Goal: Transaction & Acquisition: Subscribe to service/newsletter

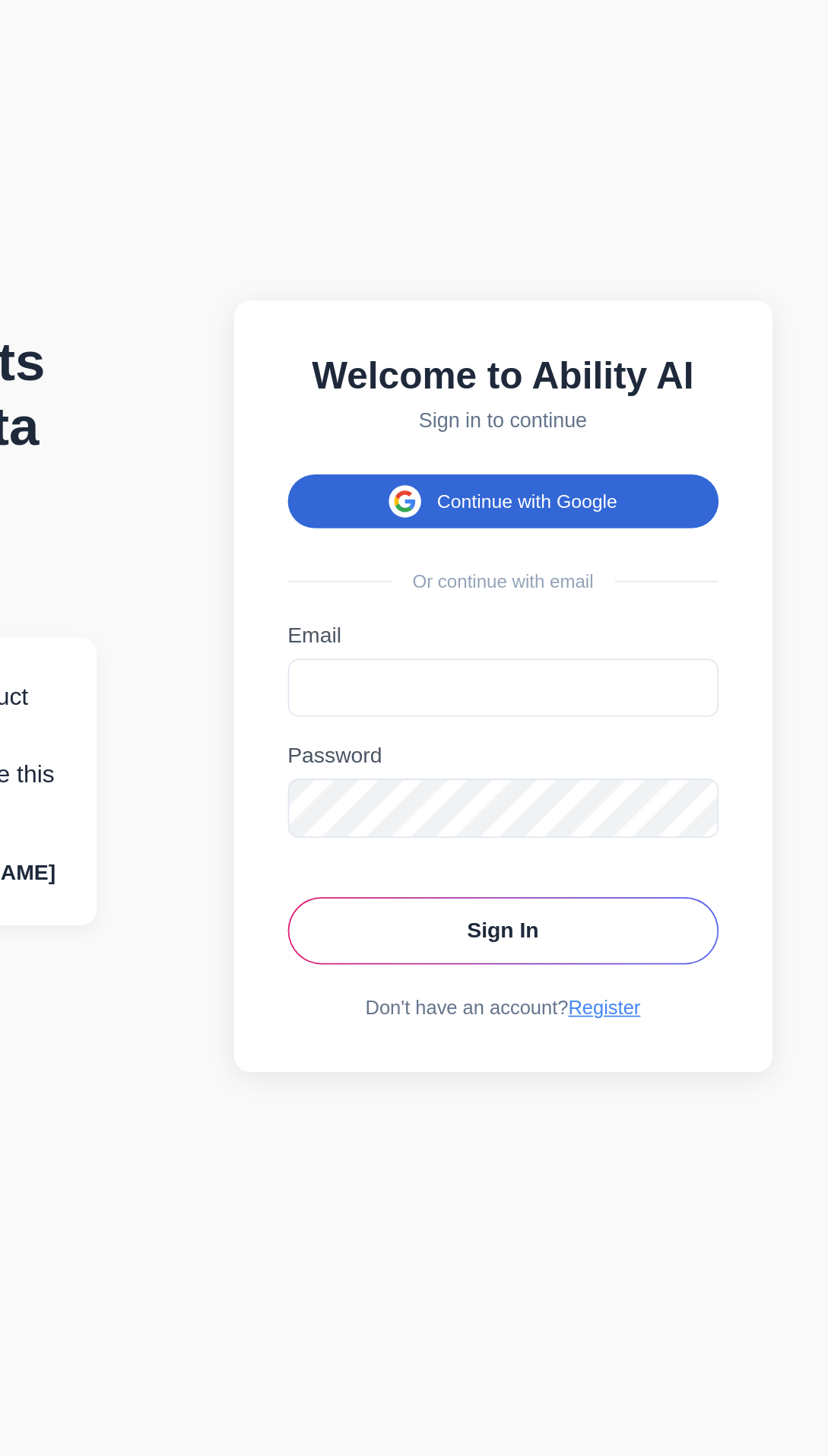
click at [670, 638] on button "Continue with Google" at bounding box center [619, 623] width 243 height 31
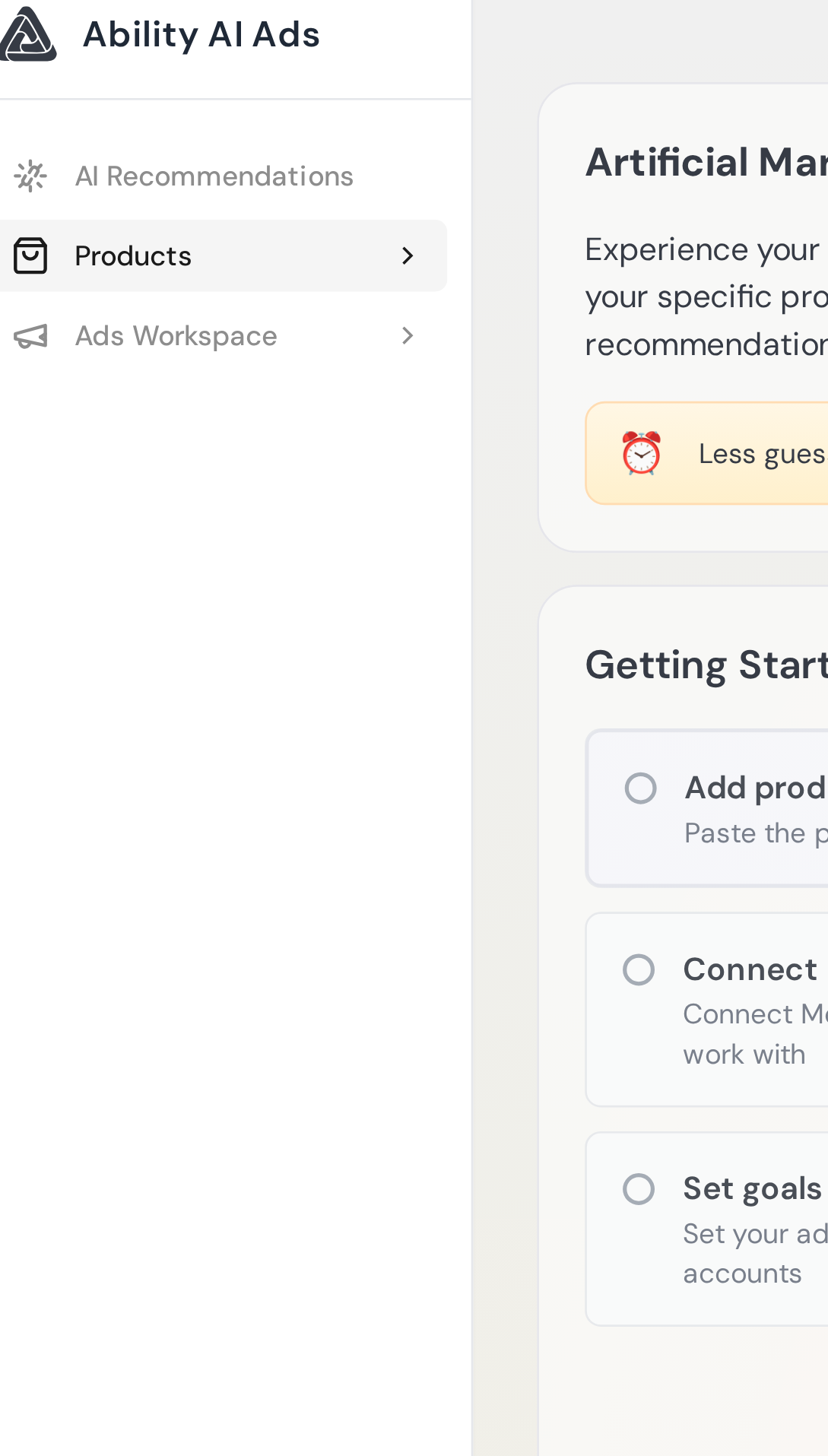
click at [171, 111] on icon at bounding box center [170, 108] width 12 height 12
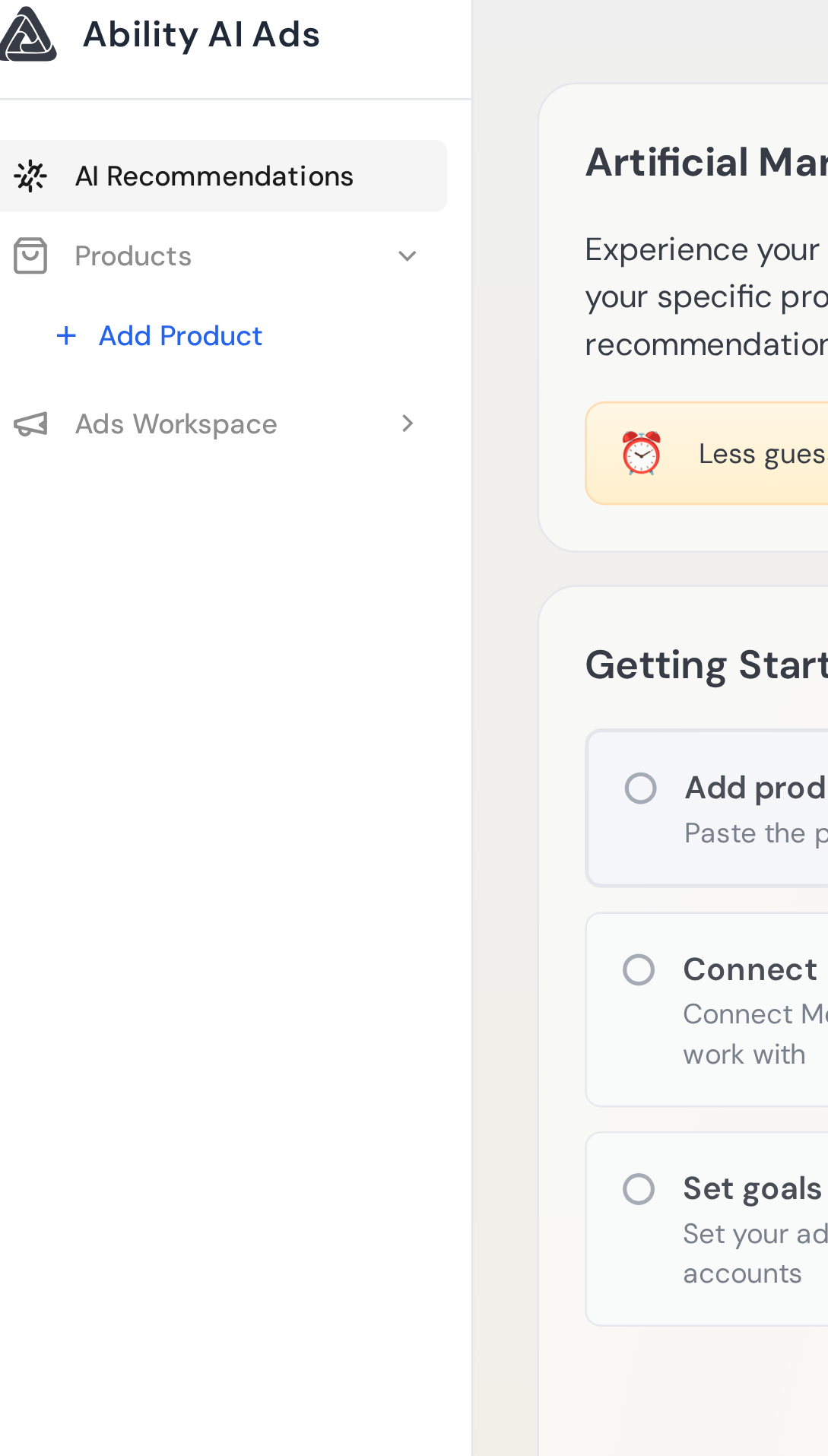
click at [130, 83] on link "AI Recommendations" at bounding box center [97, 78] width 175 height 28
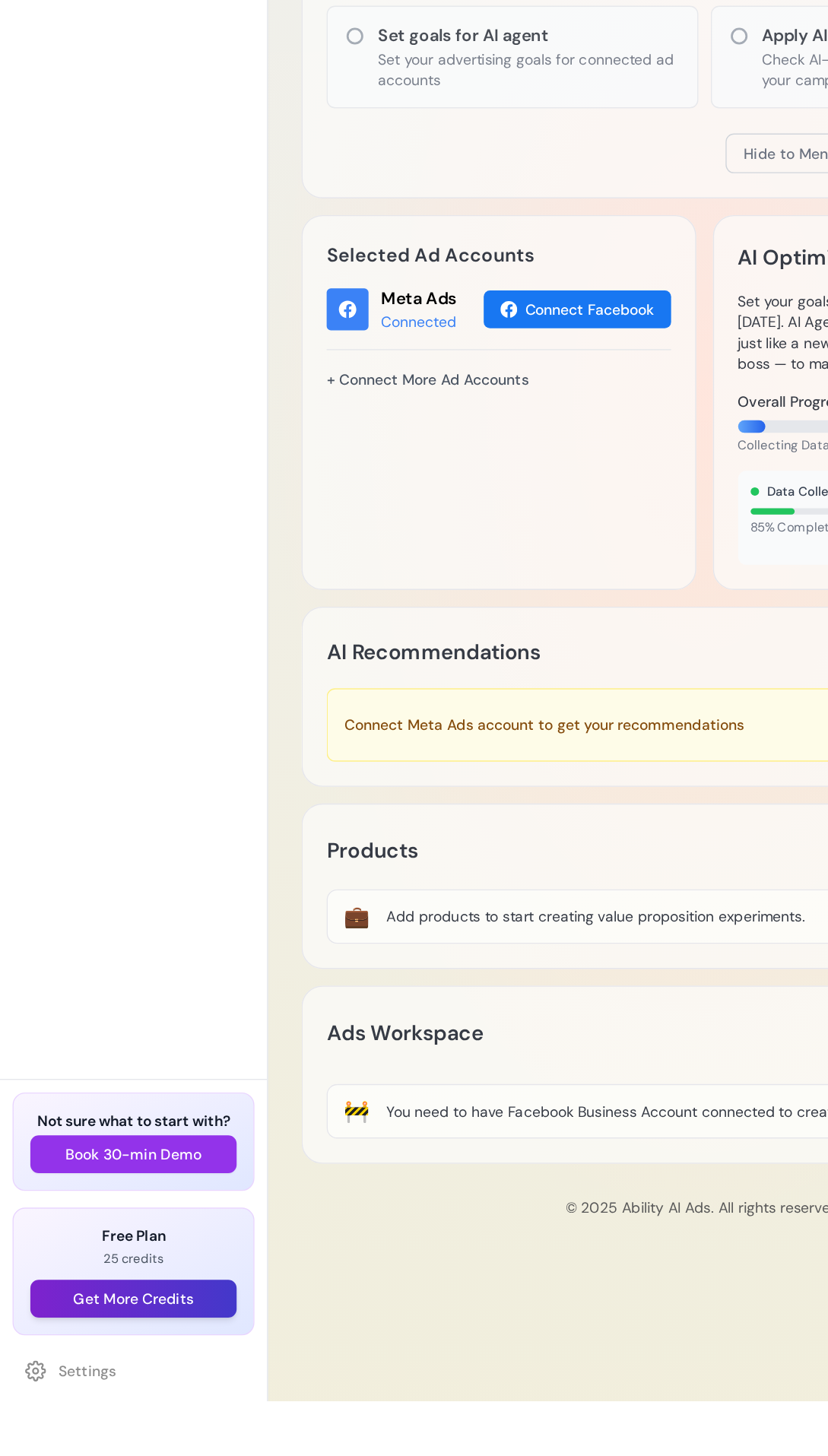
click at [99, 1395] on button "Get More Credits" at bounding box center [97, 1381] width 150 height 28
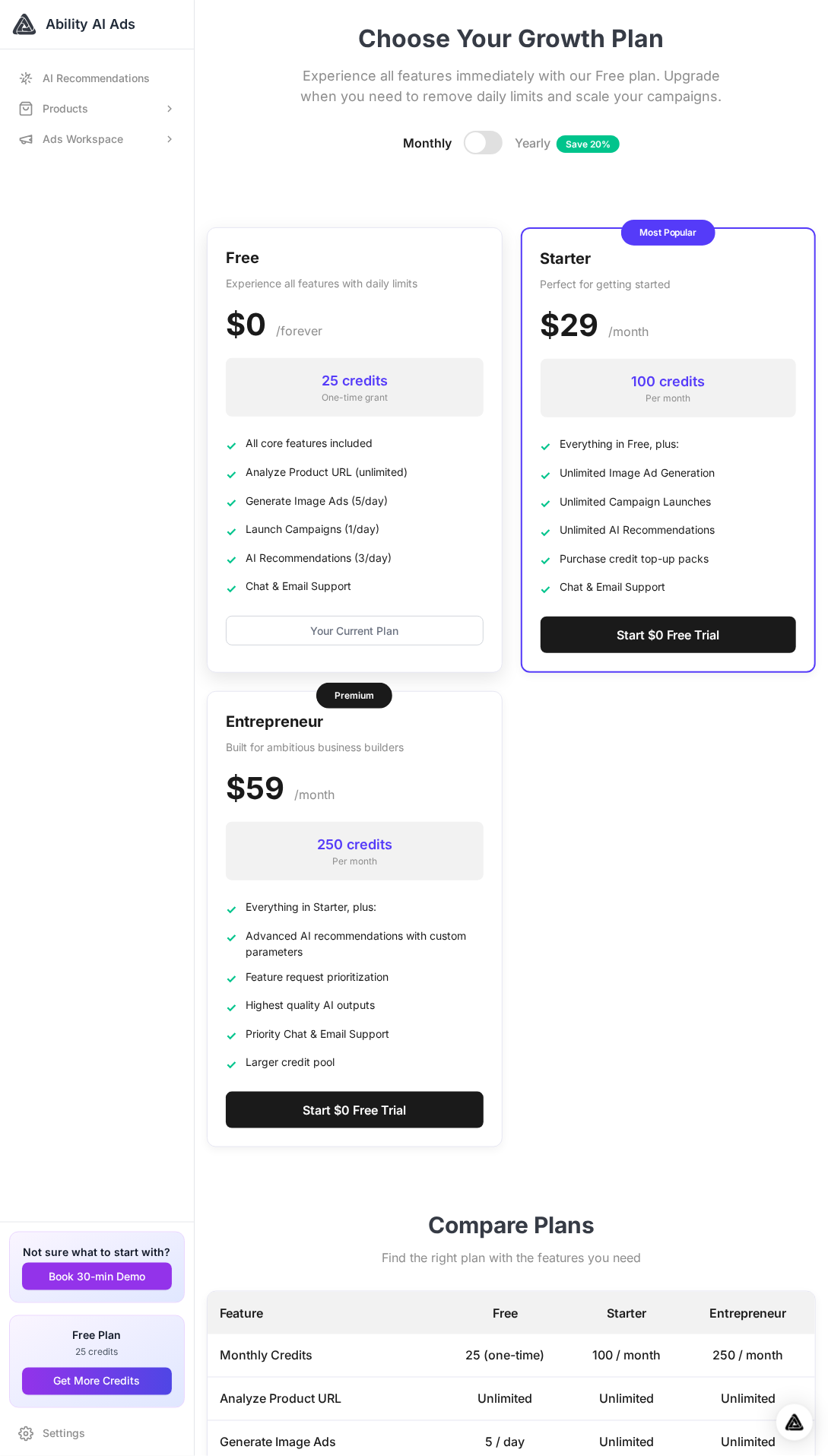
click at [393, 542] on ul "✓ All core features included ✓ Analyze Product URL (unlimited) ✓ Generate Image…" at bounding box center [355, 517] width 258 height 163
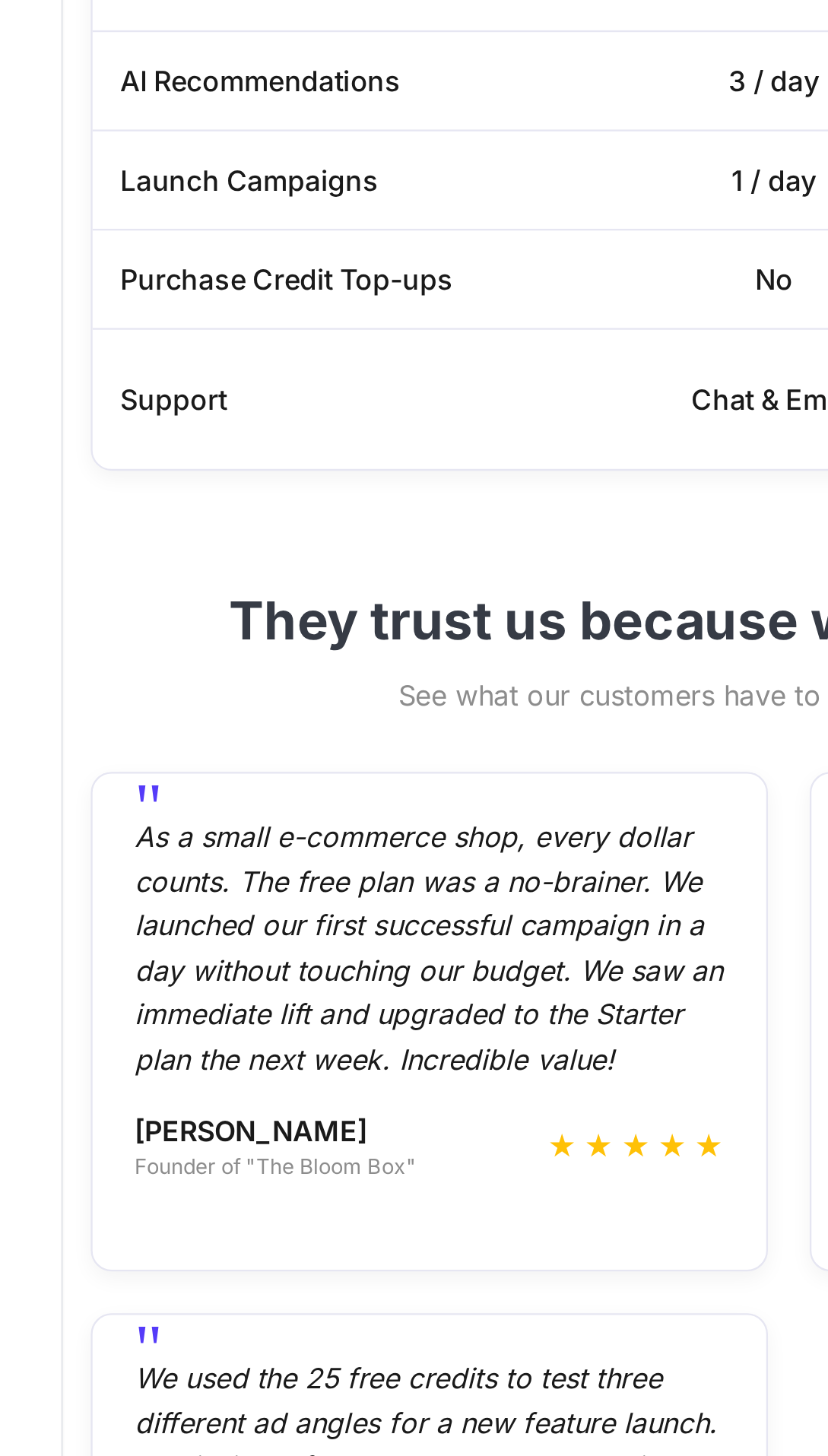
scroll to position [920, 0]
